Goal: Transaction & Acquisition: Book appointment/travel/reservation

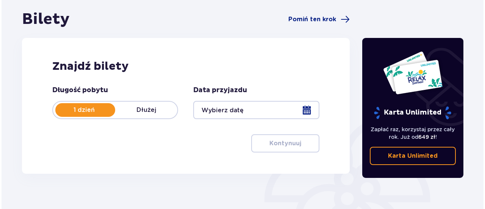
scroll to position [72, 0]
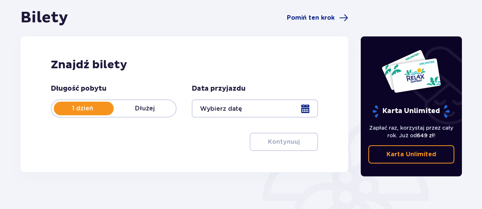
click at [301, 110] on div at bounding box center [255, 108] width 126 height 18
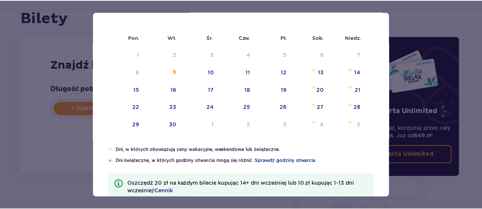
scroll to position [66, 0]
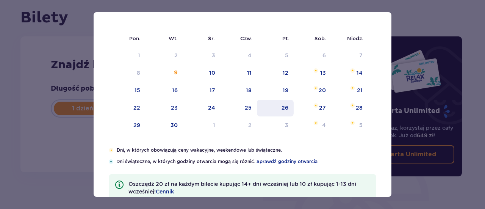
click at [286, 108] on div "26" at bounding box center [284, 108] width 7 height 8
type input "[DATE]"
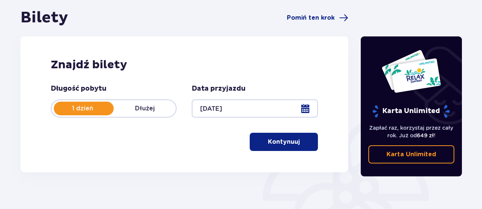
click at [289, 138] on p "Kontynuuj" at bounding box center [284, 142] width 32 height 8
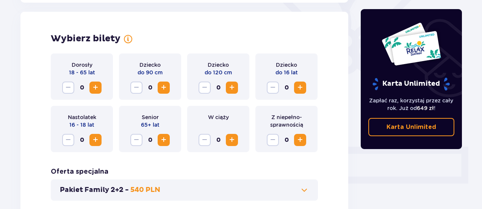
scroll to position [211, 0]
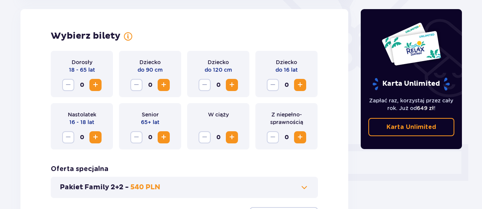
click at [99, 87] on span "Increase" at bounding box center [95, 84] width 9 height 9
click at [95, 138] on span "Increase" at bounding box center [95, 137] width 9 height 9
click at [299, 84] on span "Increase" at bounding box center [299, 84] width 9 height 9
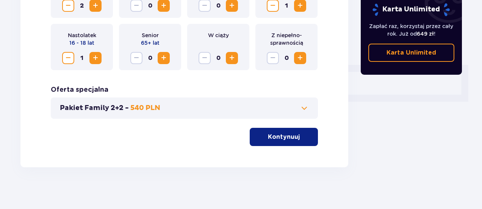
scroll to position [292, 0]
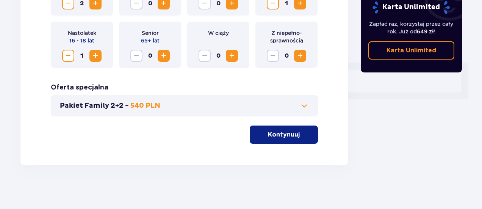
click at [299, 105] on button "Pakiet Family 2+2 - 540 PLN" at bounding box center [184, 105] width 249 height 9
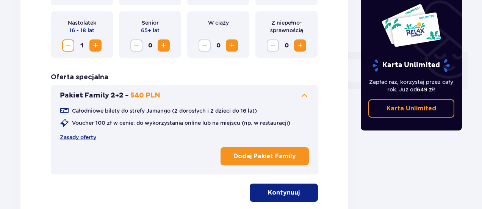
scroll to position [305, 0]
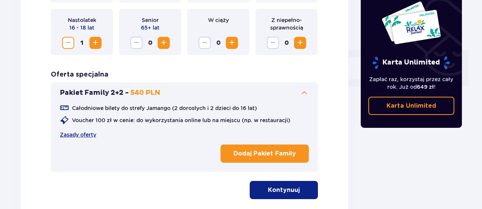
click at [293, 188] on p "Kontynuuj" at bounding box center [284, 190] width 32 height 8
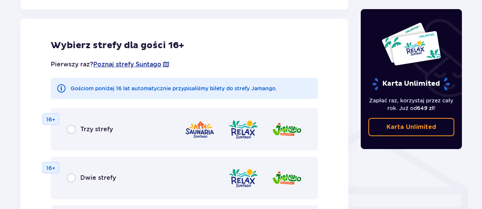
scroll to position [489, 0]
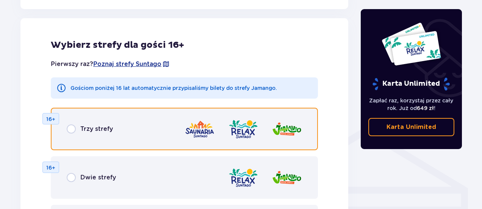
click at [72, 128] on input "radio" at bounding box center [71, 128] width 9 height 9
radio input "true"
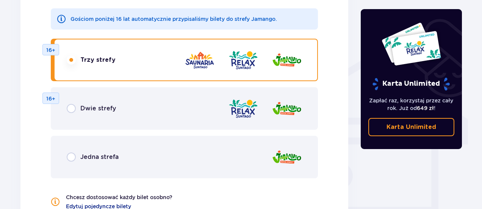
scroll to position [559, 0]
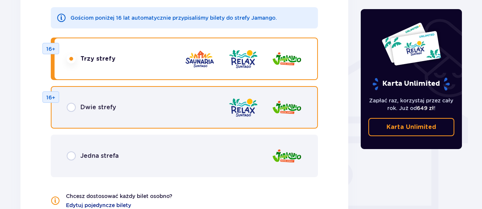
click at [70, 109] on input "radio" at bounding box center [71, 107] width 9 height 9
radio input "true"
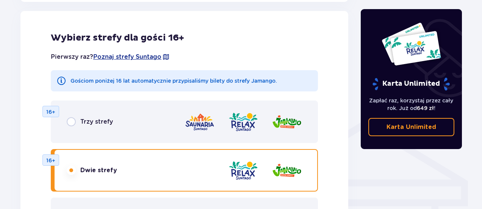
scroll to position [527, 0]
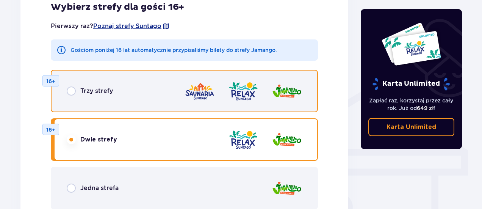
click at [73, 94] on input "radio" at bounding box center [71, 90] width 9 height 9
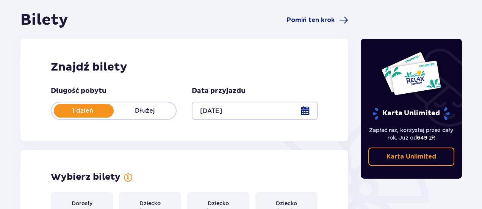
scroll to position [0, 0]
